Goal: Transaction & Acquisition: Purchase product/service

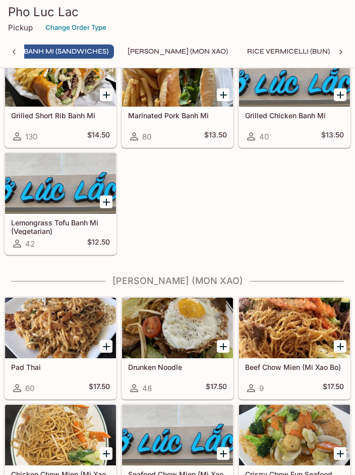
click at [18, 25] on p "Pickup" at bounding box center [20, 28] width 25 height 10
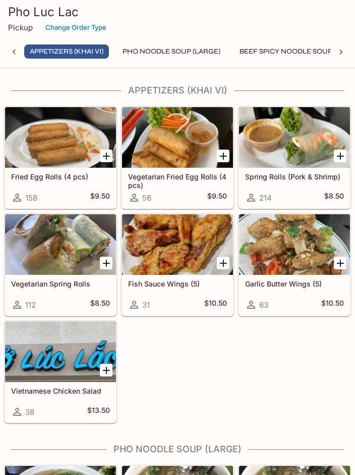
click at [106, 368] on icon "Add Vietnamese Chicken Salad" at bounding box center [106, 370] width 7 height 7
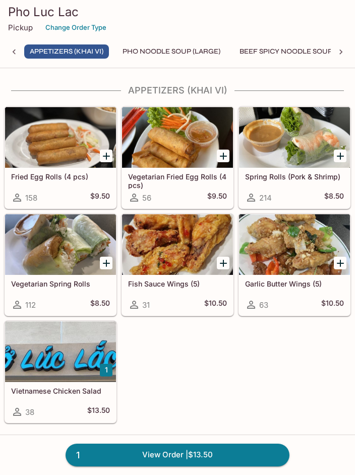
click at [223, 155] on icon "Add Vegetarian Fried Egg Rolls (4 pcs)" at bounding box center [223, 155] width 7 height 7
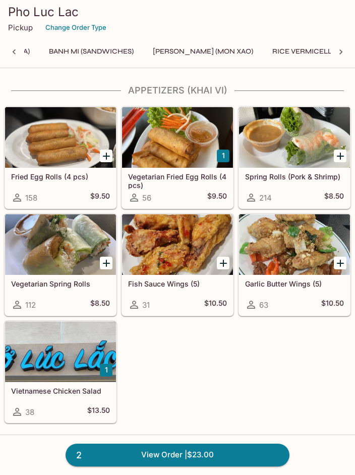
scroll to position [0, 402]
click at [72, 48] on button "Rice Plates (Com Dia)" at bounding box center [43, 51] width 91 height 14
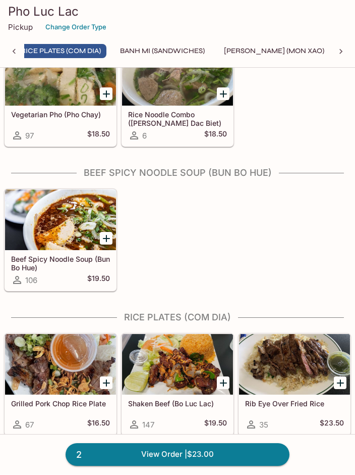
scroll to position [0, 381]
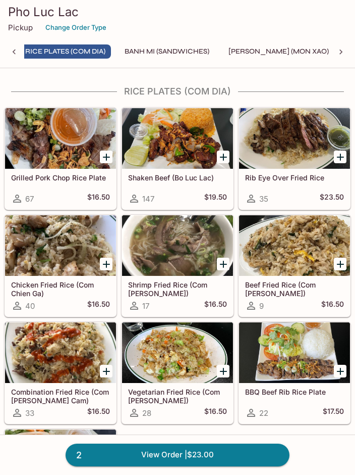
click at [186, 53] on button "Banh Mi (Sandwiches)" at bounding box center [167, 51] width 96 height 14
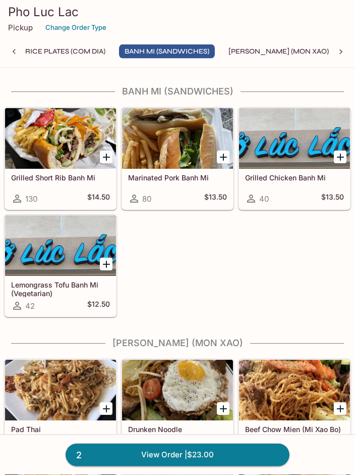
scroll to position [1326, 0]
click at [102, 158] on icon "Add Grilled Short Rib Banh Mi" at bounding box center [106, 157] width 12 height 12
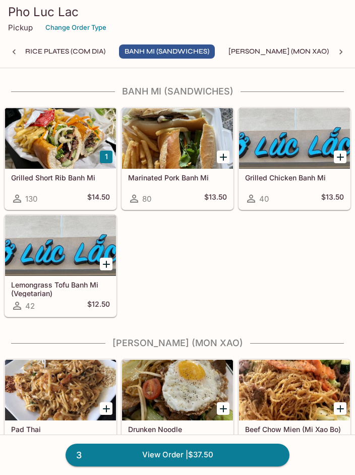
click at [50, 169] on div at bounding box center [60, 138] width 111 height 61
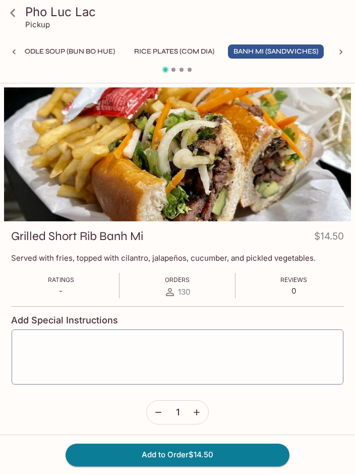
click at [20, 13] on icon at bounding box center [13, 13] width 18 height 18
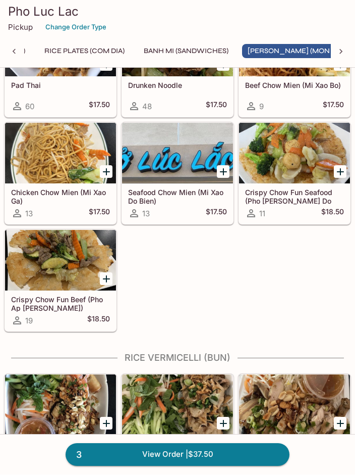
scroll to position [1669, 0]
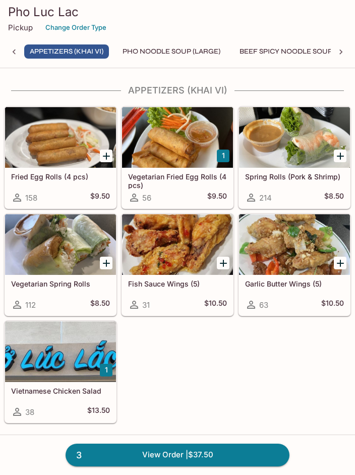
click at [340, 263] on icon "Add Garlic Butter Wings (5)" at bounding box center [340, 262] width 7 height 7
click at [200, 457] on link "4 View Order | $48.00" at bounding box center [178, 454] width 224 height 22
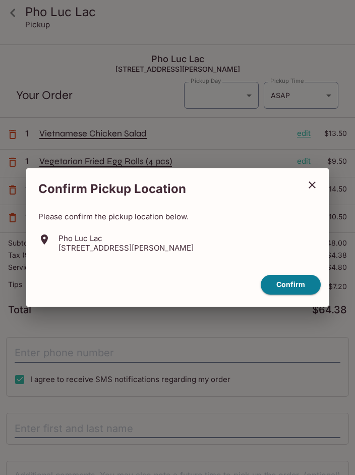
click at [298, 285] on button "Confirm" at bounding box center [291, 285] width 60 height 20
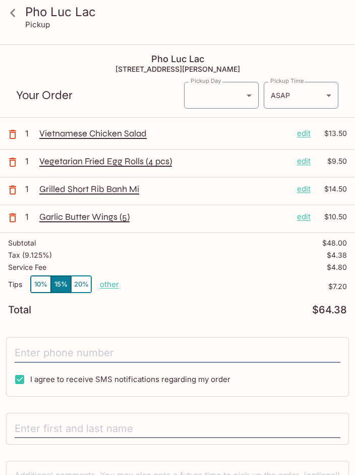
click at [84, 280] on button "20%" at bounding box center [81, 284] width 20 height 17
click at [247, 97] on body "Pho Luc Lac Pickup Pho Luc Lac [STREET_ADDRESS][PERSON_NAME] Your Order Pickup …" at bounding box center [177, 282] width 355 height 475
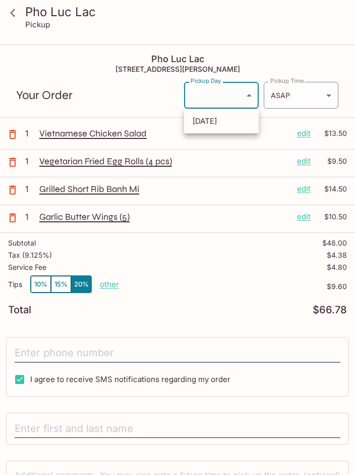
click at [317, 45] on div at bounding box center [177, 237] width 355 height 475
click at [327, 94] on body "Pho Luc Lac Pickup Pho Luc Lac [STREET_ADDRESS][PERSON_NAME] Your Order Pickup …" at bounding box center [177, 282] width 355 height 475
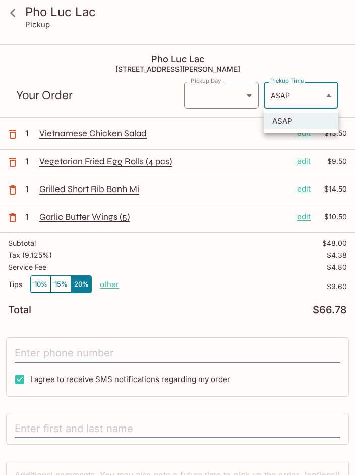
click at [330, 55] on div at bounding box center [177, 237] width 355 height 475
click at [232, 96] on body "Pho Luc Lac Pickup Pho Luc Lac [STREET_ADDRESS][PERSON_NAME] Your Order Pickup …" at bounding box center [177, 282] width 355 height 475
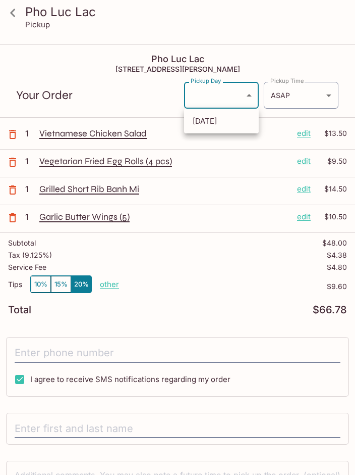
click at [304, 43] on div at bounding box center [177, 237] width 355 height 475
click at [252, 97] on body "Pho Luc Lac Pickup Pho Luc Lac [STREET_ADDRESS][PERSON_NAME] Your Order Pickup …" at bounding box center [177, 282] width 355 height 475
